Goal: Participate in discussion: Engage in conversation with other users on a specific topic

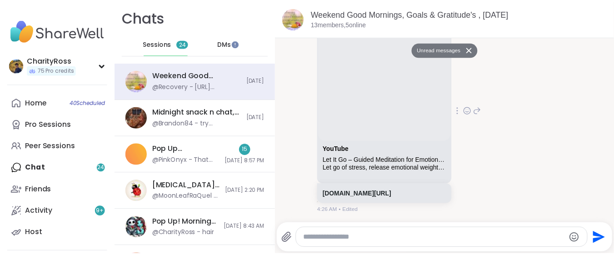
scroll to position [599, 0]
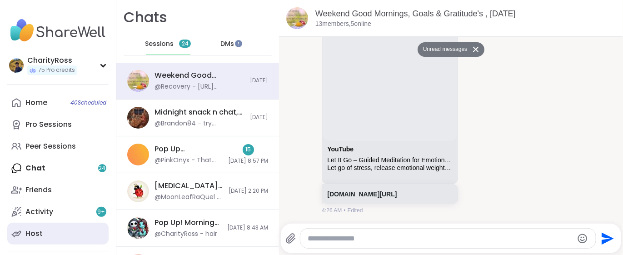
click at [78, 227] on link "Host" at bounding box center [57, 234] width 101 height 22
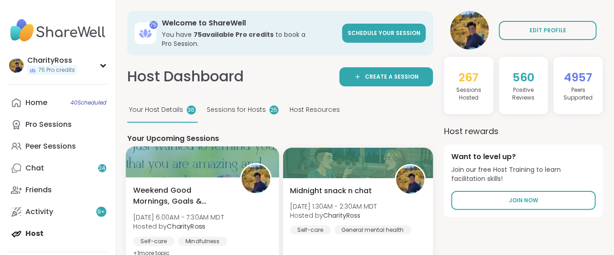
click at [211, 237] on div "Mindfulness" at bounding box center [202, 241] width 49 height 9
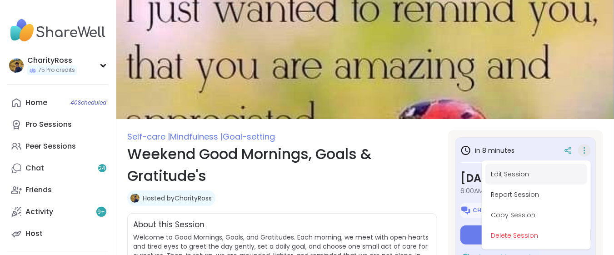
click at [561, 172] on button "Edit Session" at bounding box center [536, 174] width 102 height 20
type textarea "*"
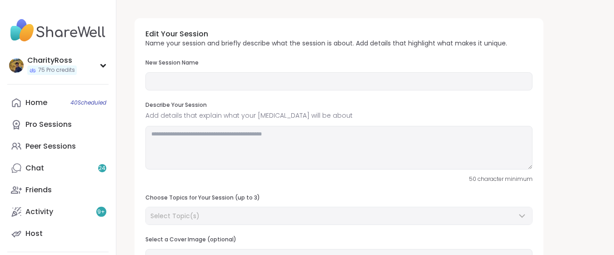
type input "**********"
type textarea "**********"
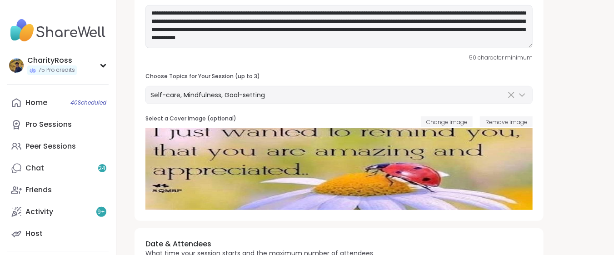
scroll to position [242, 0]
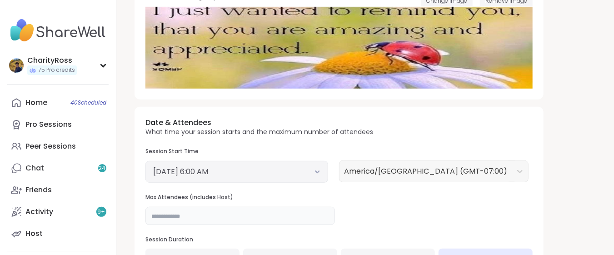
drag, startPoint x: 161, startPoint y: 215, endPoint x: 147, endPoint y: 214, distance: 14.2
click at [147, 214] on input "**" at bounding box center [239, 216] width 189 height 18
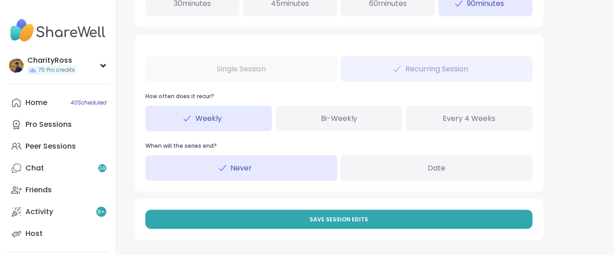
scroll to position [501, 0]
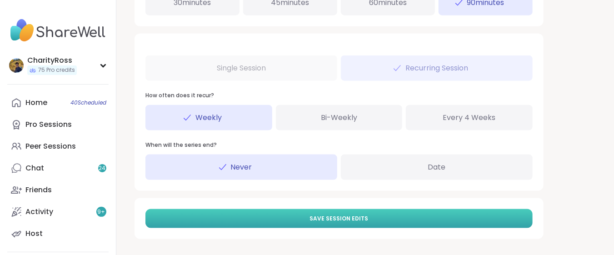
type input "**"
click at [156, 216] on button "Save Session Edits" at bounding box center [338, 218] width 387 height 19
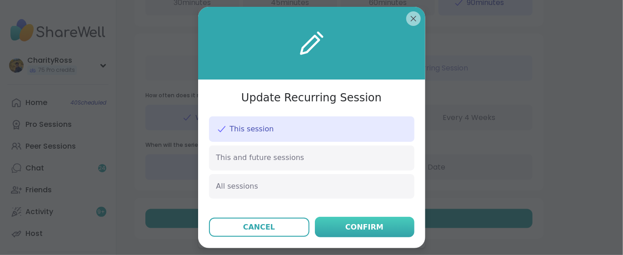
click at [380, 225] on button "Confirm" at bounding box center [365, 227] width 100 height 20
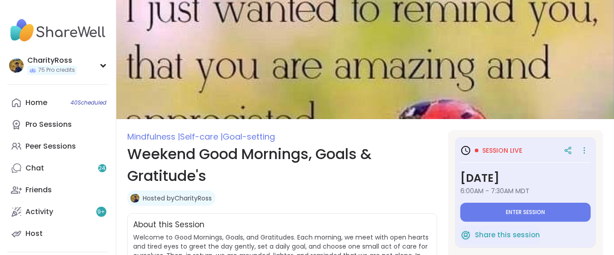
click at [435, 158] on h1 "Weekend Good Mornings, Goals & Gratitude's" at bounding box center [282, 165] width 310 height 44
click at [506, 211] on span "Enter session" at bounding box center [525, 212] width 39 height 7
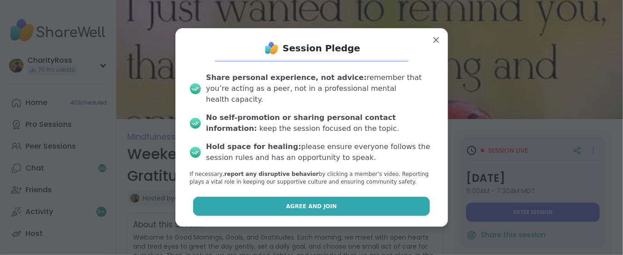
click at [403, 197] on button "Agree and Join" at bounding box center [311, 206] width 237 height 19
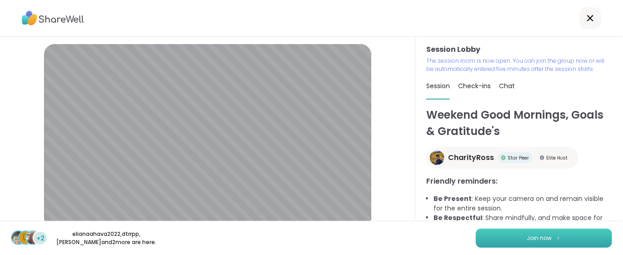
click at [557, 241] on button "Join now" at bounding box center [544, 238] width 136 height 19
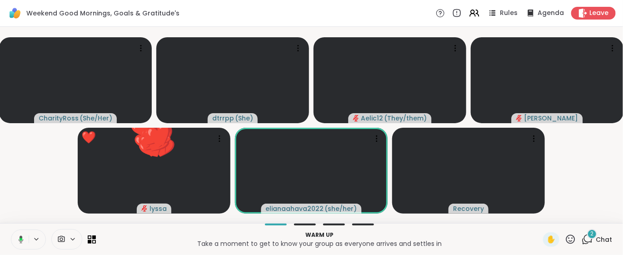
click at [445, 231] on p "Warm up" at bounding box center [319, 235] width 436 height 8
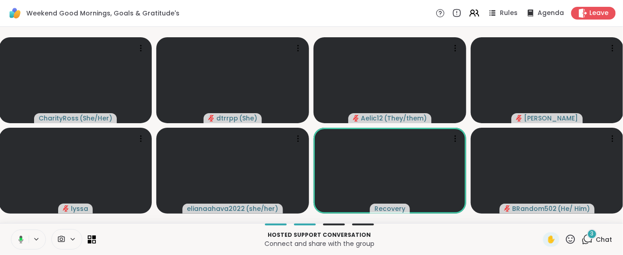
click at [19, 239] on icon at bounding box center [19, 239] width 8 height 8
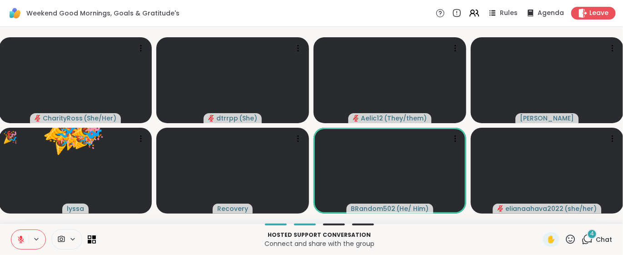
click at [15, 241] on button at bounding box center [19, 239] width 17 height 19
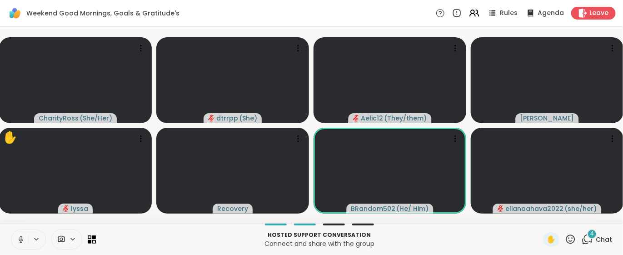
click at [565, 239] on icon at bounding box center [570, 239] width 11 height 11
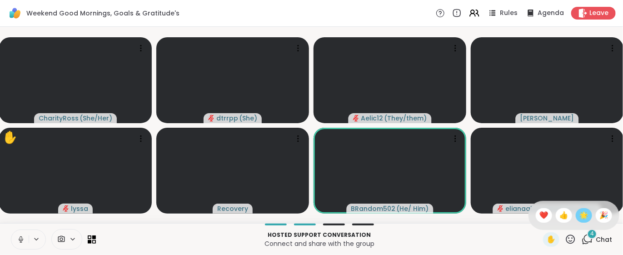
click at [579, 211] on span "🌟" at bounding box center [583, 215] width 9 height 11
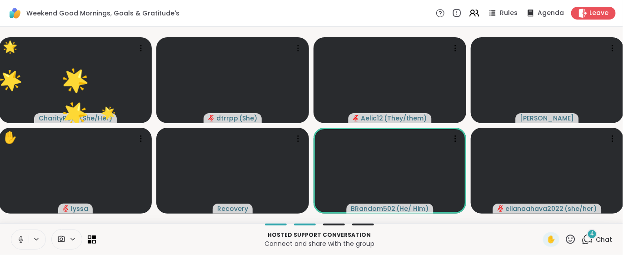
click at [565, 238] on icon at bounding box center [570, 239] width 11 height 11
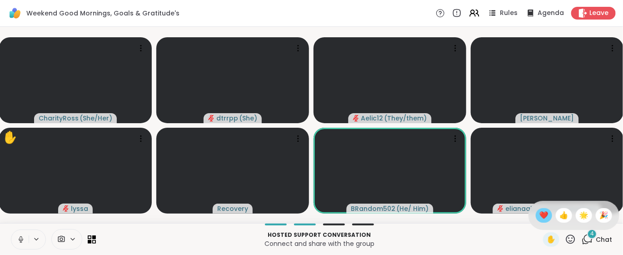
click at [539, 219] on span "❤️" at bounding box center [543, 215] width 9 height 11
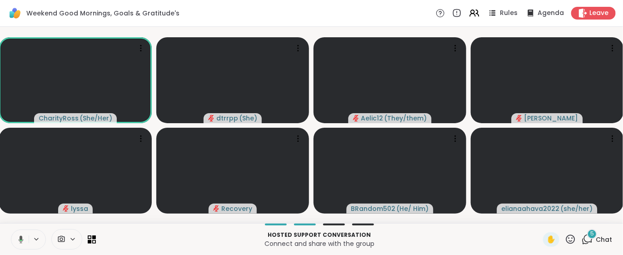
click at [582, 238] on icon at bounding box center [587, 239] width 11 height 11
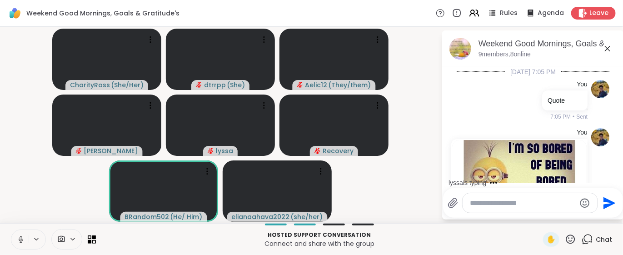
scroll to position [121, 0]
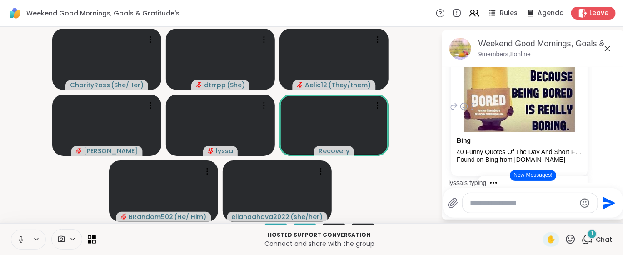
click at [580, 154] on div "You Bing 40 Funny Quotes Of The Day And Short Funny Sayings – DailyFunnyQuote F…" at bounding box center [533, 107] width 153 height 206
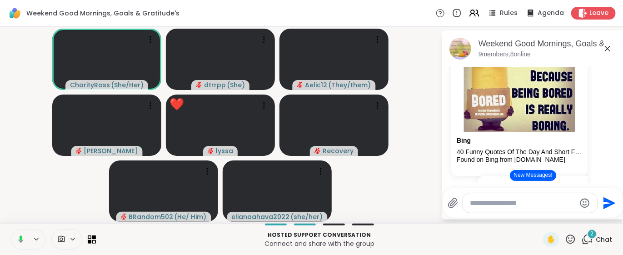
click at [565, 242] on icon at bounding box center [570, 239] width 11 height 11
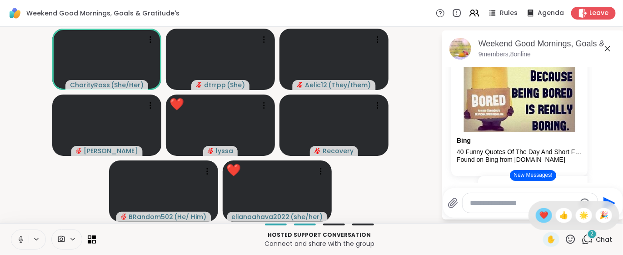
click at [539, 218] on span "❤️" at bounding box center [543, 215] width 9 height 11
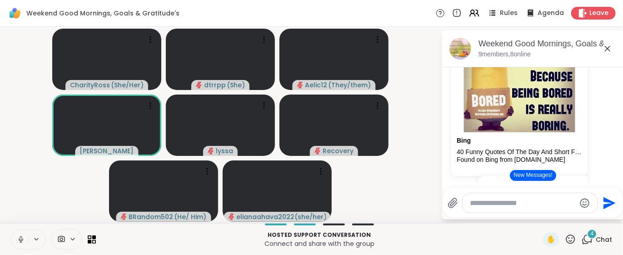
click at [546, 179] on button "New Messages!" at bounding box center [533, 175] width 46 height 11
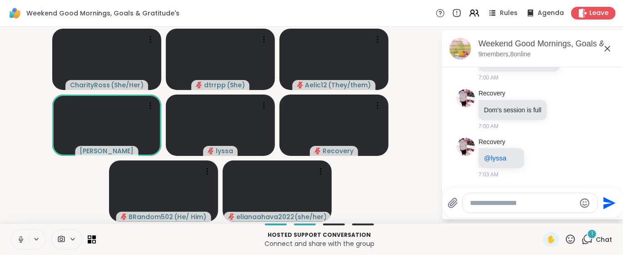
scroll to position [1565, 0]
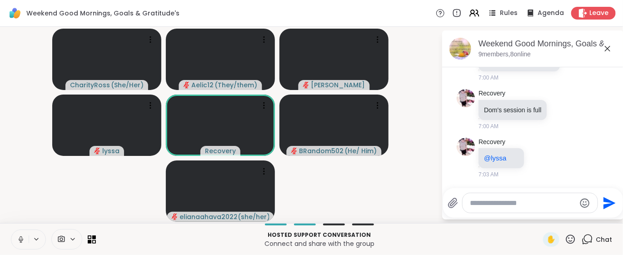
drag, startPoint x: 546, startPoint y: 179, endPoint x: 622, endPoint y: 276, distance: 123.0
click at [613, 254] on html "Weekend Good Mornings, Goals & Gratitude's Rules Agenda Leave CharityRoss ( She…" at bounding box center [311, 127] width 623 height 255
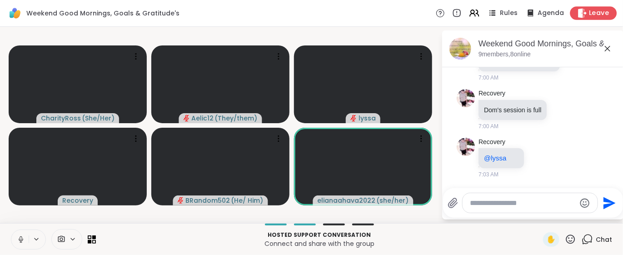
click at [577, 15] on icon at bounding box center [582, 13] width 10 height 10
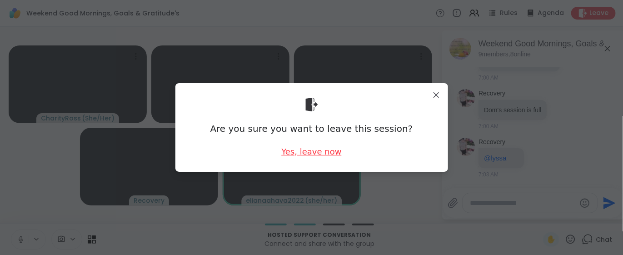
click at [304, 151] on div "Yes, leave now" at bounding box center [311, 151] width 60 height 11
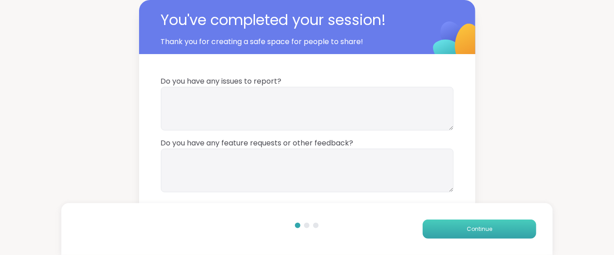
click at [450, 233] on button "Continue" at bounding box center [480, 228] width 114 height 19
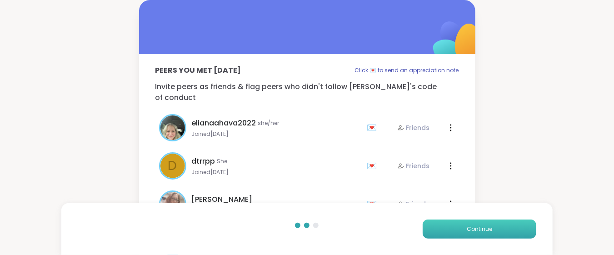
click at [450, 233] on button "Continue" at bounding box center [480, 228] width 114 height 19
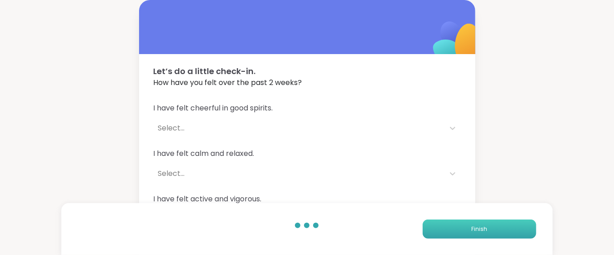
click at [450, 233] on button "Finish" at bounding box center [480, 228] width 114 height 19
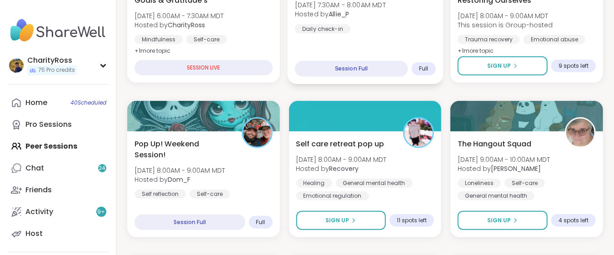
scroll to position [242, 0]
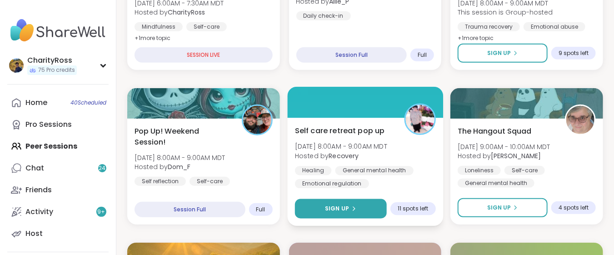
click at [302, 212] on button "Sign Up" at bounding box center [341, 209] width 92 height 20
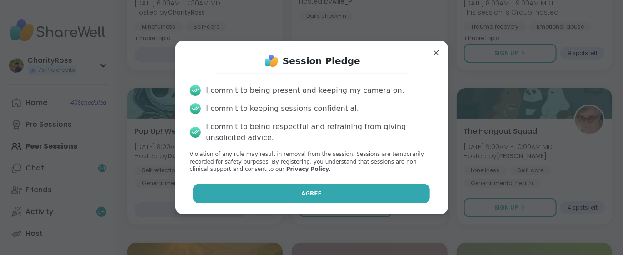
click at [301, 194] on span "Agree" at bounding box center [311, 193] width 20 height 8
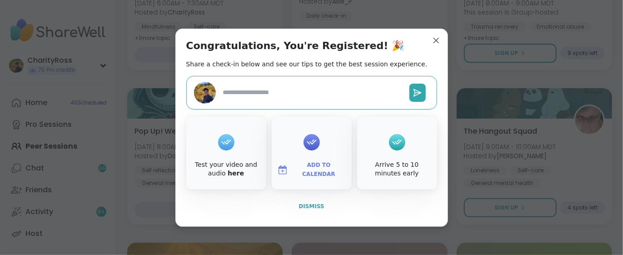
type textarea "*"
click at [304, 208] on span "Dismiss" at bounding box center [311, 206] width 25 height 6
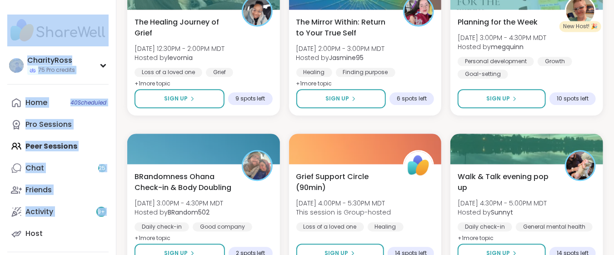
scroll to position [46, 0]
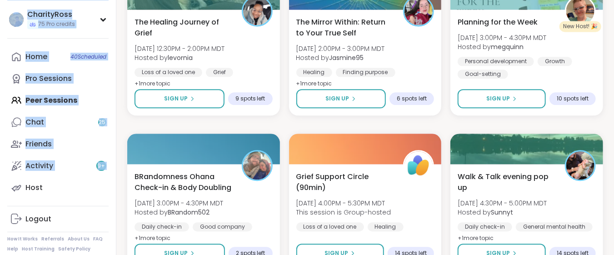
drag, startPoint x: 0, startPoint y: 244, endPoint x: 1, endPoint y: 272, distance: 27.3
click at [1, 254] on html "CharityRoss 75 Pro credits CharityRoss 75 Pro credits Profile Membership Settin…" at bounding box center [307, 55] width 614 height 2049
